Goal: Task Accomplishment & Management: Complete application form

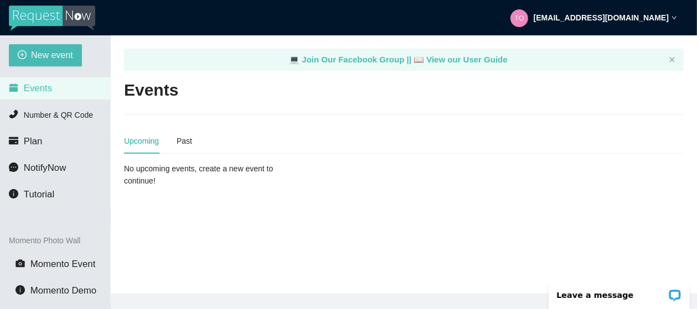
click at [675, 17] on icon "down" at bounding box center [674, 18] width 6 height 6
click at [33, 168] on span "NotifyNow" at bounding box center [45, 168] width 42 height 11
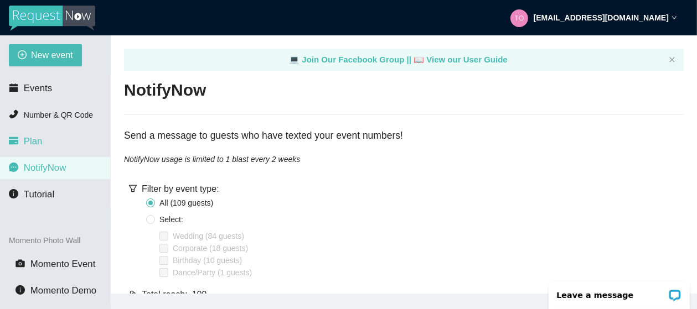
click at [32, 143] on span "Plan" at bounding box center [33, 141] width 19 height 11
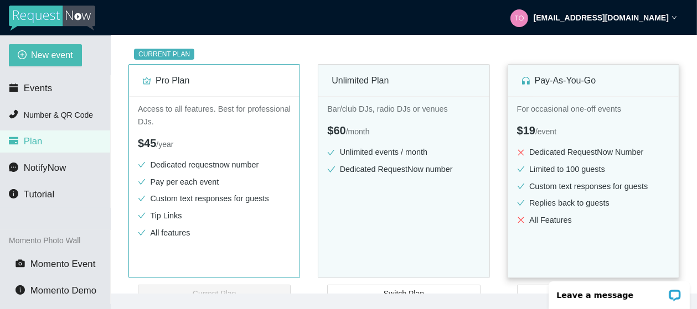
scroll to position [183, 0]
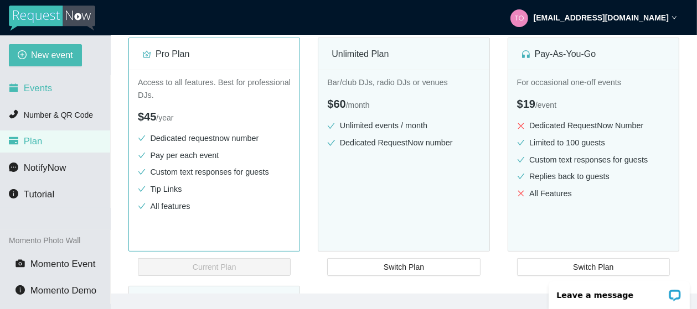
click at [28, 87] on span "Events" at bounding box center [38, 88] width 28 height 11
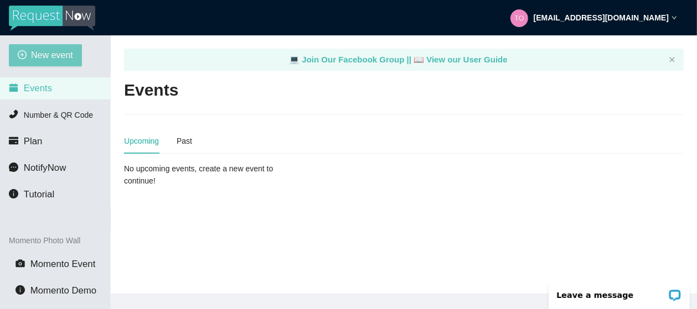
click at [45, 54] on span "New event" at bounding box center [52, 55] width 42 height 14
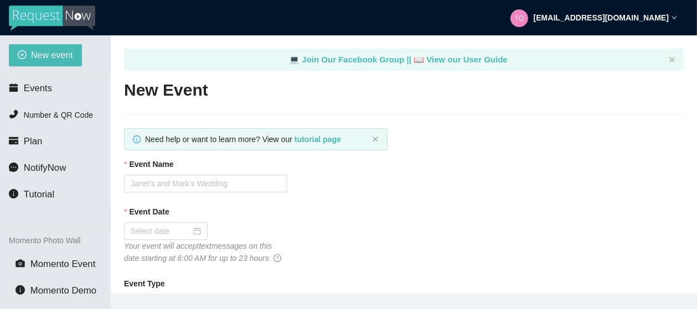
type textarea "https://virtualdj.com/ask/DJ_Spinz"
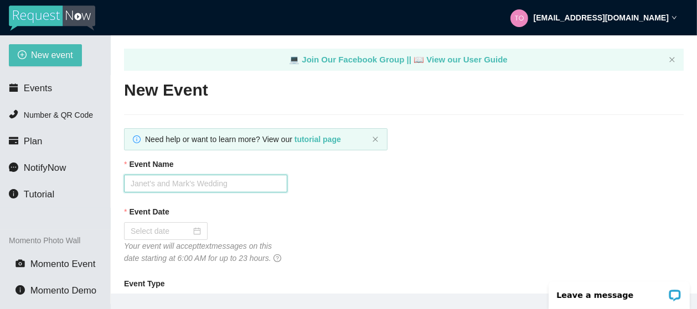
click at [163, 185] on input "Event Name" at bounding box center [205, 184] width 163 height 18
type input "Alyssa & [PERSON_NAME] Wedding"
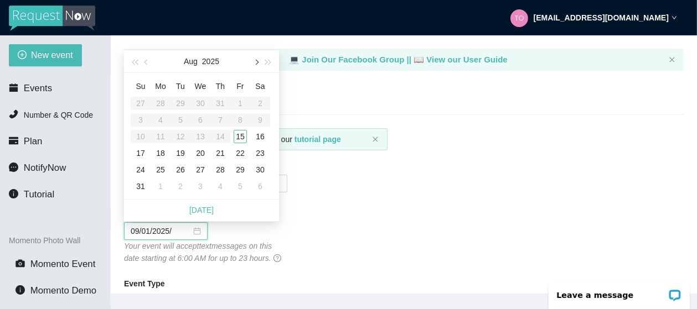
click at [254, 64] on span "button" at bounding box center [256, 63] width 6 height 6
click at [258, 105] on div "6" at bounding box center [259, 103] width 13 height 13
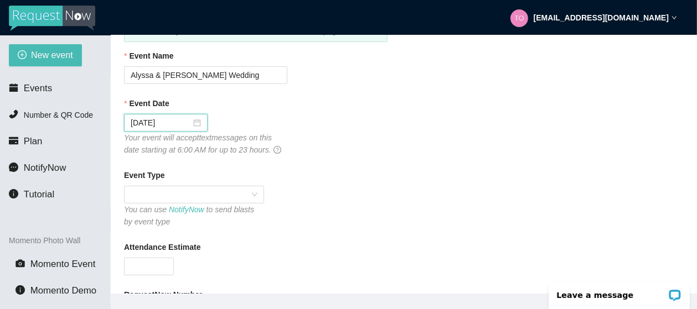
scroll to position [105, 0]
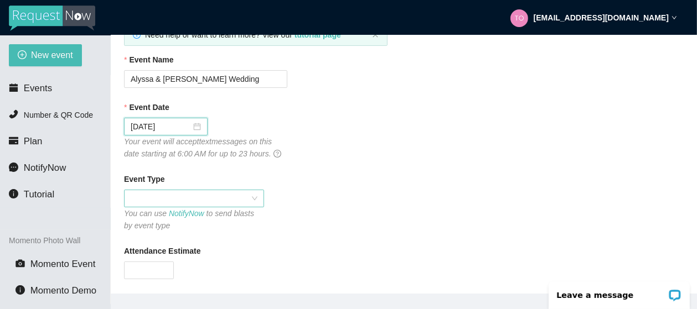
click at [202, 199] on span at bounding box center [194, 198] width 127 height 17
type input "09/06/2025"
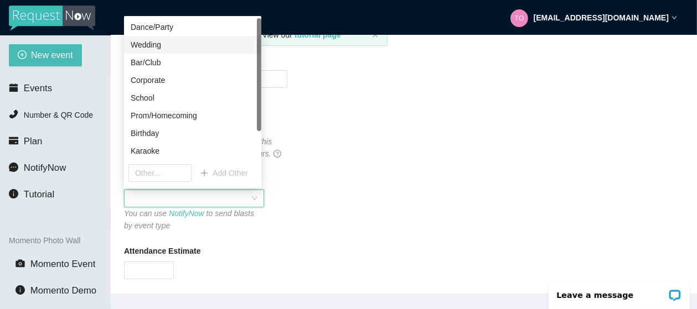
click at [149, 47] on div "Wedding" at bounding box center [193, 45] width 124 height 12
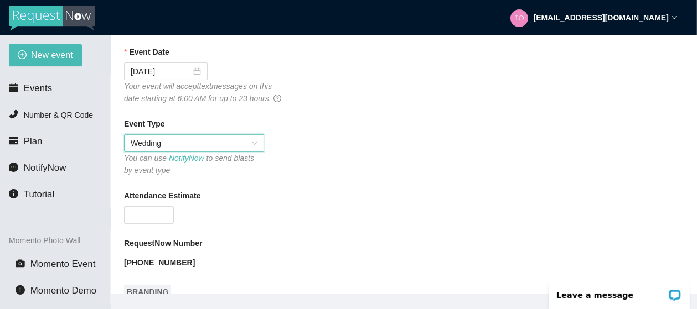
scroll to position [165, 0]
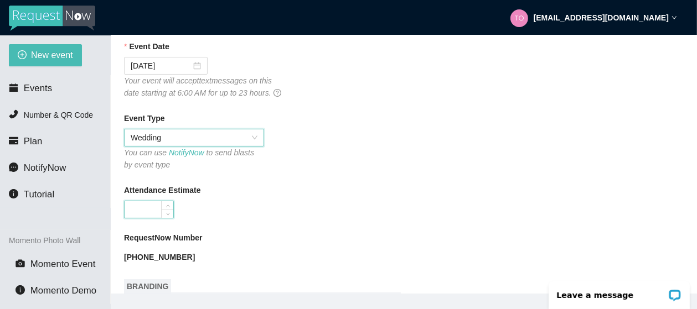
click at [147, 210] on input "Attendance Estimate" at bounding box center [148, 209] width 49 height 17
type input "125"
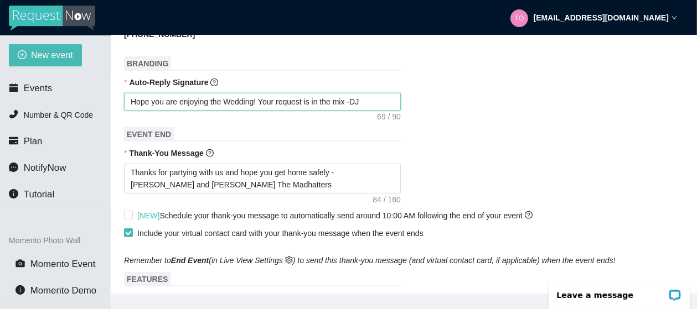
scroll to position [402, 0]
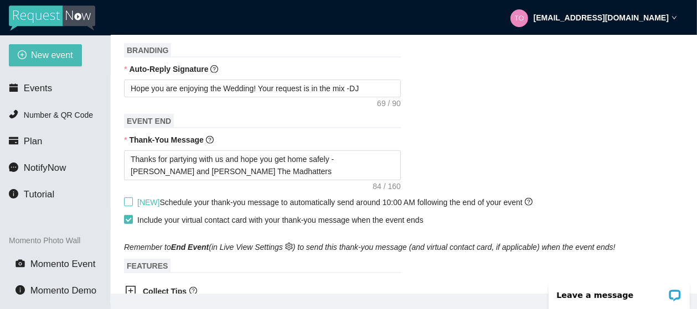
click at [125, 204] on input "[NEW] Schedule your thank-you message to automatically send around 10:00 AM fol…" at bounding box center [128, 202] width 8 height 8
checkbox input "true"
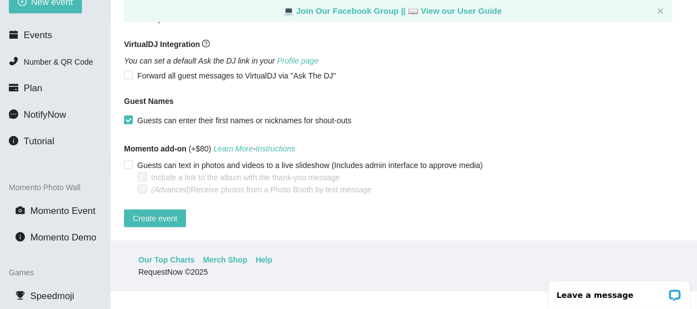
scroll to position [671, 0]
click at [160, 212] on span "Create event" at bounding box center [155, 218] width 44 height 12
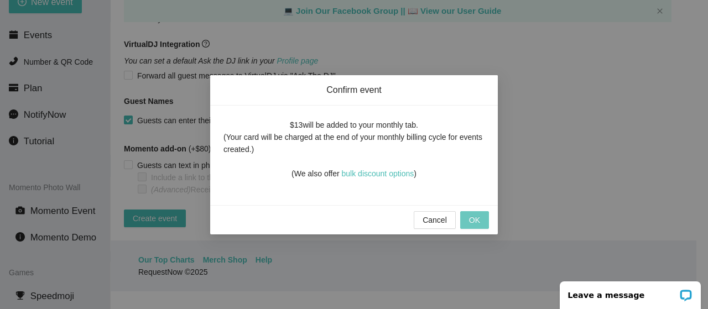
click at [471, 216] on span "OK" at bounding box center [474, 220] width 11 height 12
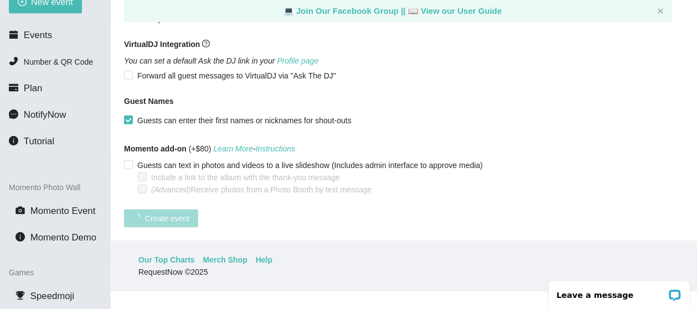
scroll to position [313, 0]
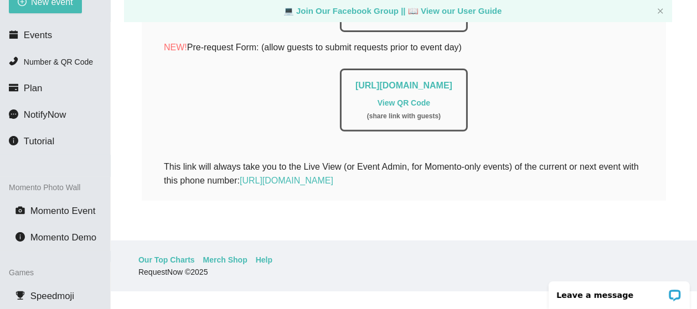
drag, startPoint x: 217, startPoint y: 75, endPoint x: 576, endPoint y: 78, distance: 359.1
click at [467, 78] on div "https://app.requestnow.io/add-requests/f1ba61dd-3474-4dd6-933c-842630cbf294 Vie…" at bounding box center [404, 100] width 128 height 63
copy link "https://app.requestnow.io/add-requests/f1ba61dd-3474-4dd6-933c-842630cbf294"
click at [403, 98] on link "View QR Code" at bounding box center [403, 102] width 53 height 9
copy link "https://app.requestnow.io/add-requests/f1ba61dd-3474-4dd6-933c-842630cbf294"
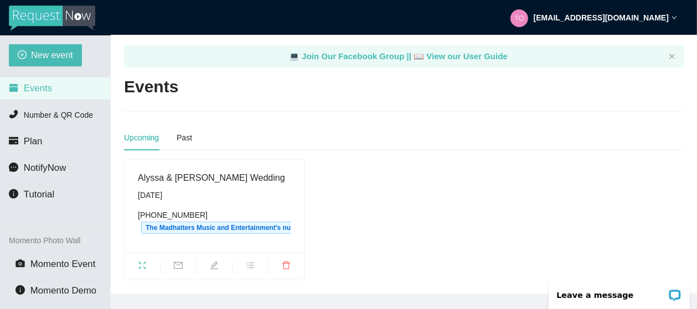
scroll to position [14, 0]
click at [145, 261] on icon "fullscreen" at bounding box center [142, 265] width 9 height 9
click at [176, 261] on icon "mail" at bounding box center [178, 265] width 9 height 9
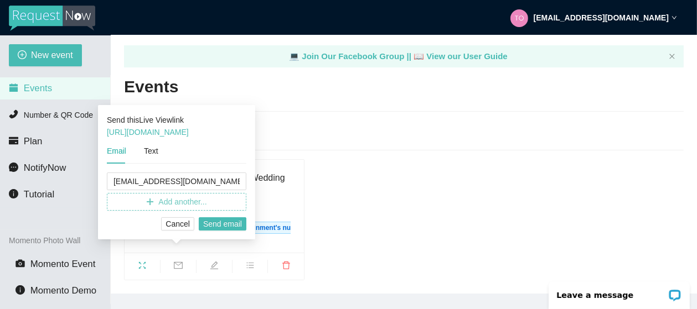
click at [163, 205] on span "Add another..." at bounding box center [182, 202] width 48 height 12
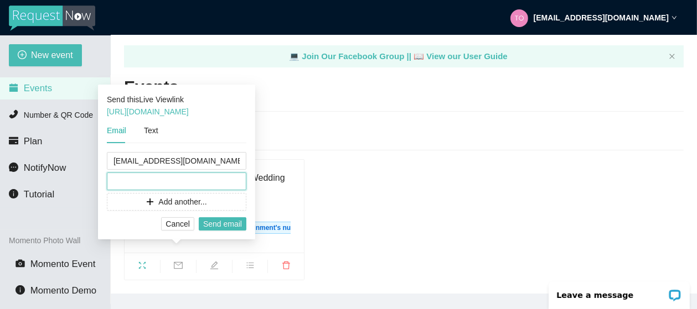
click at [128, 184] on input "text" at bounding box center [176, 182] width 139 height 18
click at [128, 185] on input "[PERSON_NAME]@[EMAIL_ADDRESS][DOMAIN_NAME]" at bounding box center [176, 182] width 139 height 18
click at [231, 180] on input "[EMAIL_ADDRESS][DOMAIN_NAME]" at bounding box center [176, 182] width 139 height 18
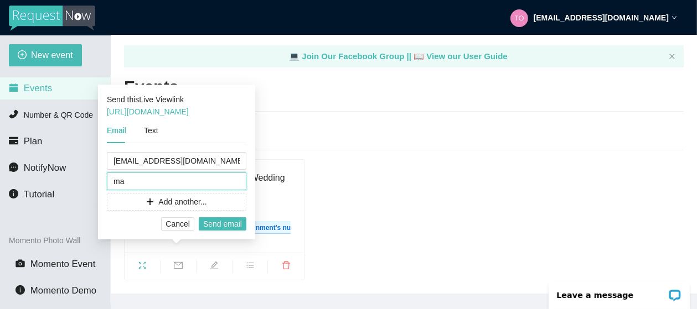
type input "m"
click at [225, 161] on input "[EMAIL_ADDRESS][DOMAIN_NAME]" at bounding box center [176, 161] width 139 height 18
click at [214, 225] on span "Send email" at bounding box center [222, 224] width 39 height 12
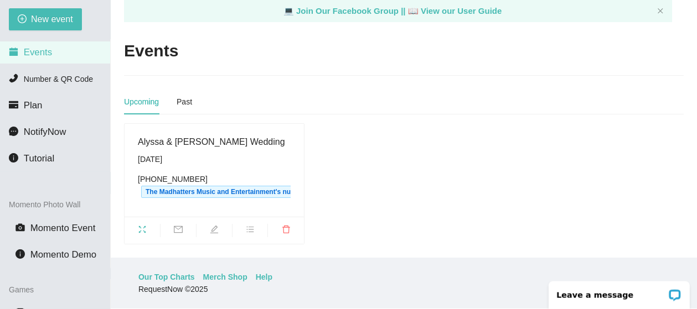
scroll to position [53, 0]
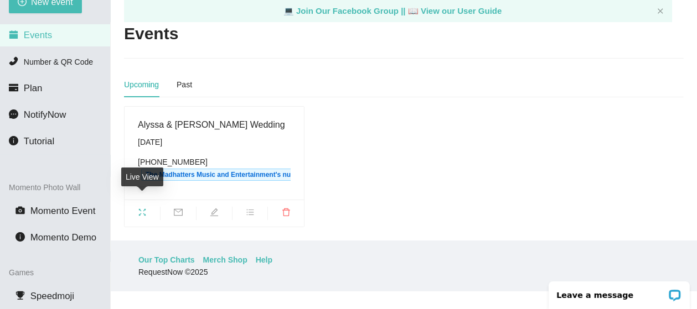
click at [142, 208] on icon "fullscreen" at bounding box center [142, 212] width 9 height 9
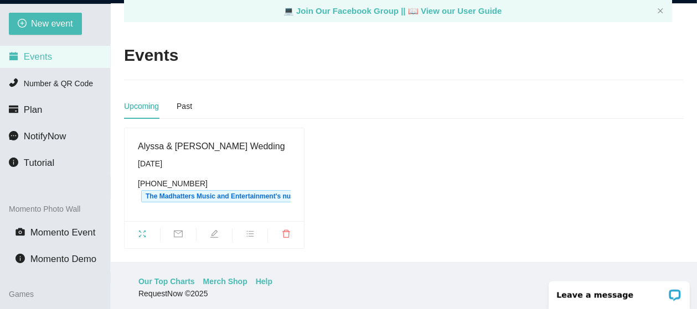
scroll to position [53, 0]
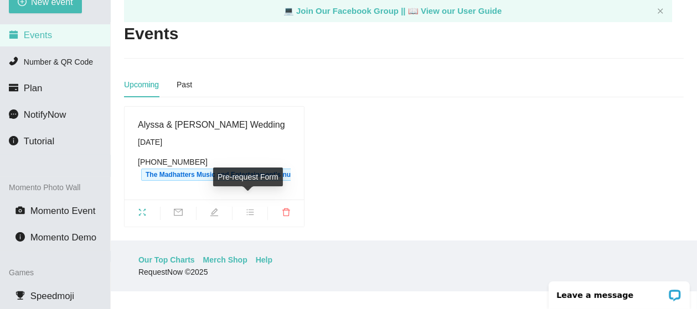
click at [249, 208] on icon "bars" at bounding box center [250, 212] width 9 height 9
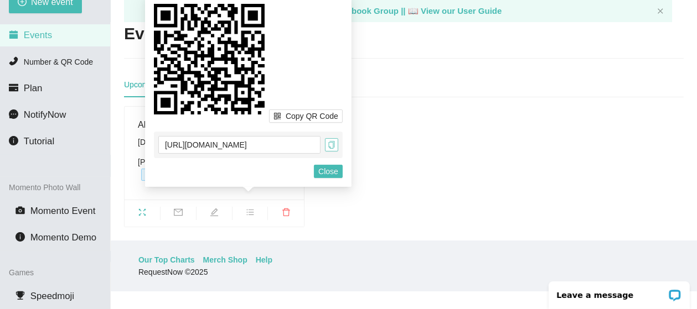
click at [329, 146] on icon "copy" at bounding box center [332, 145] width 8 height 8
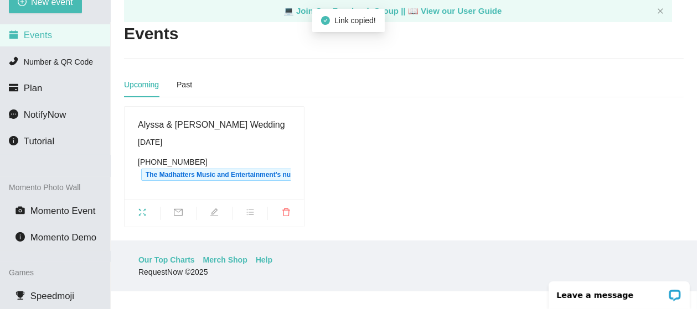
click at [547, 95] on div "Upcoming Past Alyssa & Dylan Wedding Saturday, September 6th (269) 895-9120 The…" at bounding box center [403, 149] width 559 height 155
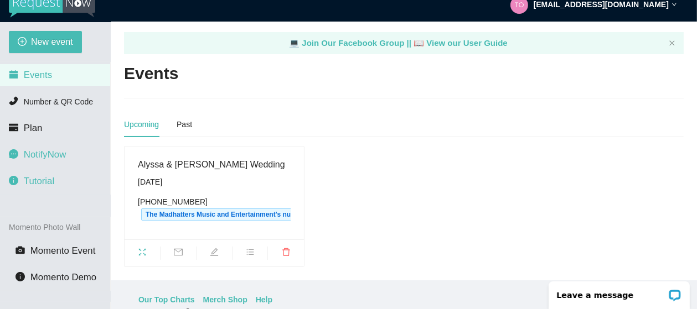
scroll to position [0, 0]
